Goal: Information Seeking & Learning: Learn about a topic

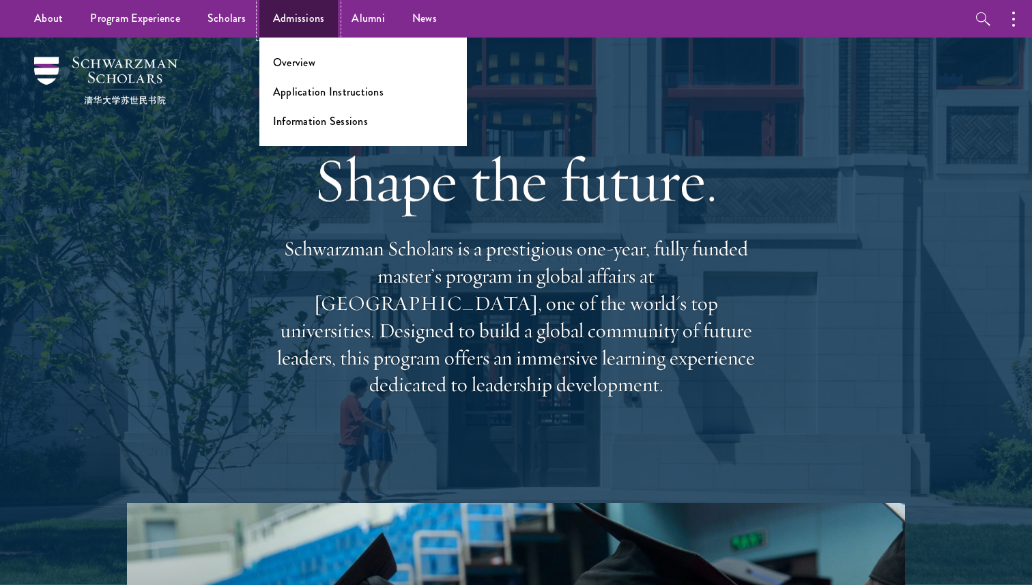
click at [290, 21] on link "Admissions" at bounding box center [298, 19] width 79 height 38
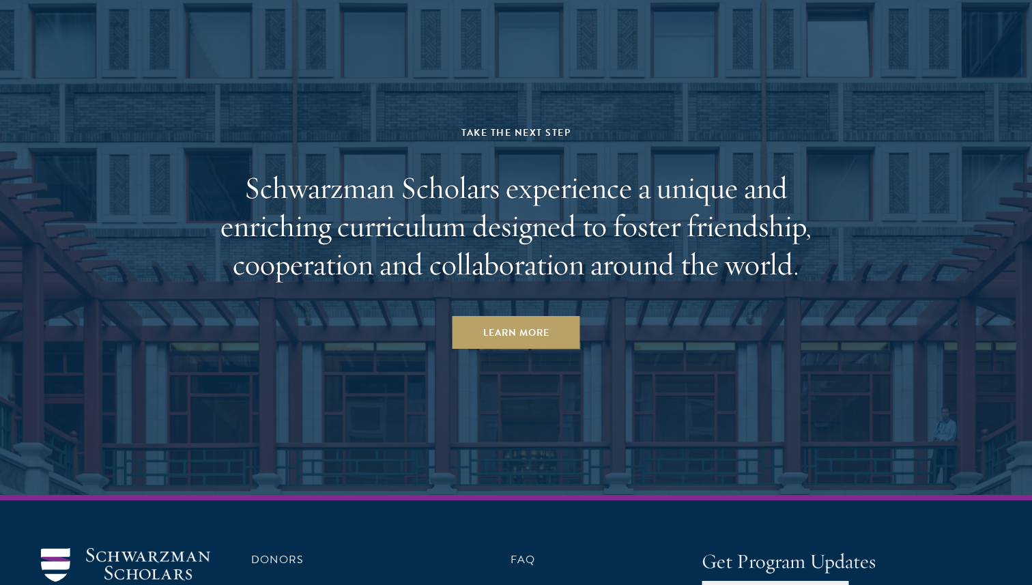
scroll to position [6685, 0]
